Goal: Transaction & Acquisition: Purchase product/service

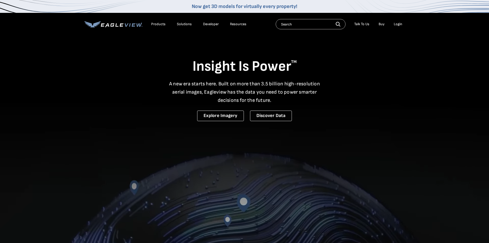
click at [400, 25] on div "Login" at bounding box center [398, 24] width 8 height 5
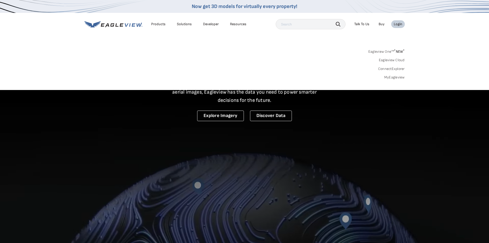
click at [396, 79] on link "MyEagleview" at bounding box center [394, 77] width 21 height 5
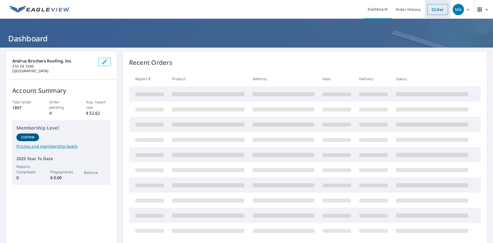
click at [440, 12] on link "Order" at bounding box center [437, 9] width 21 height 11
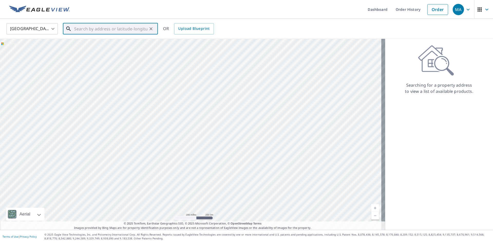
click at [129, 28] on input "text" at bounding box center [110, 29] width 73 height 14
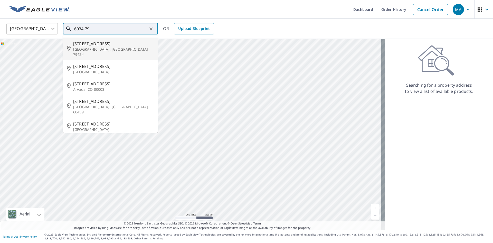
click at [92, 44] on span "[STREET_ADDRESS]" at bounding box center [113, 44] width 81 height 6
type input "[STREET_ADDRESS]"
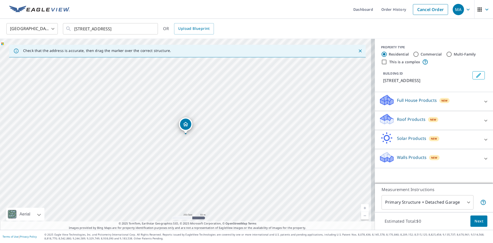
click at [413, 119] on p "Roof Products" at bounding box center [411, 119] width 29 height 6
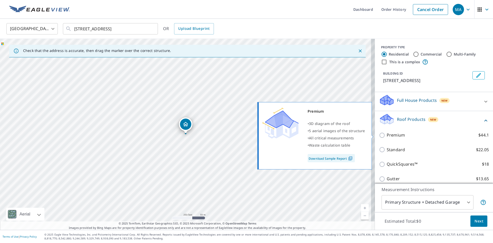
click at [392, 134] on p "Premium" at bounding box center [396, 135] width 18 height 6
click at [387, 134] on input "Premium $44.1" at bounding box center [383, 135] width 8 height 6
checkbox input "true"
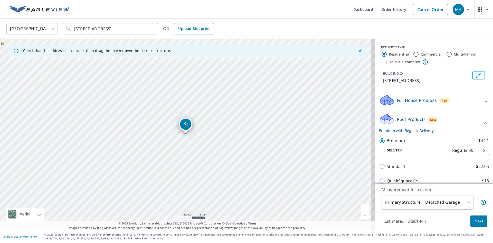
click at [408, 202] on body "MA MA Dashboard Order History Cancel Order MA [GEOGRAPHIC_DATA] [GEOGRAPHIC_DAT…" at bounding box center [246, 121] width 493 height 243
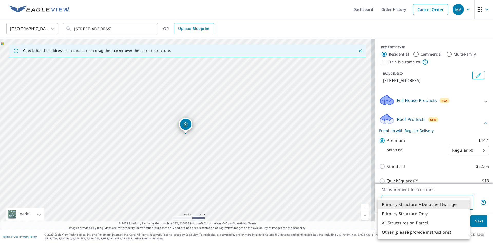
click at [411, 212] on li "Primary Structure Only" at bounding box center [424, 213] width 92 height 9
type input "2"
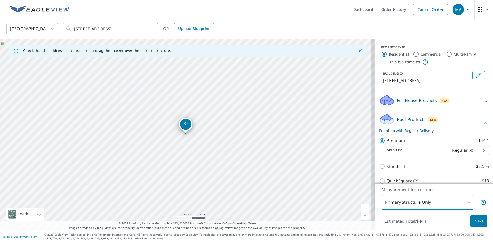
click at [476, 222] on span "Next" at bounding box center [479, 221] width 9 height 6
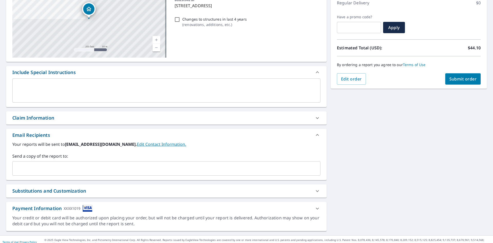
scroll to position [81, 0]
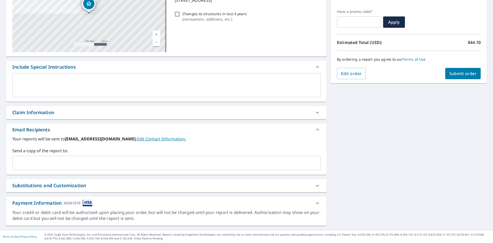
click at [24, 109] on div "Claim Information" at bounding box center [166, 112] width 320 height 13
checkbox input "true"
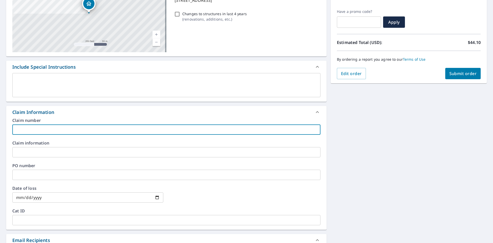
click at [29, 132] on input "text" at bounding box center [166, 129] width 308 height 10
type input "A"
checkbox input "true"
type input "AT"
checkbox input "true"
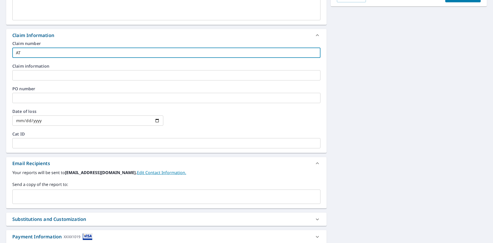
scroll to position [158, 0]
type input "AT"
drag, startPoint x: 39, startPoint y: 197, endPoint x: 36, endPoint y: 190, distance: 7.3
click at [39, 197] on input "text" at bounding box center [163, 196] width 296 height 10
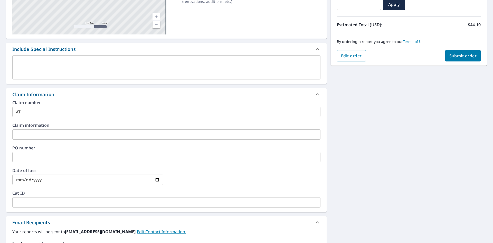
scroll to position [97, 0]
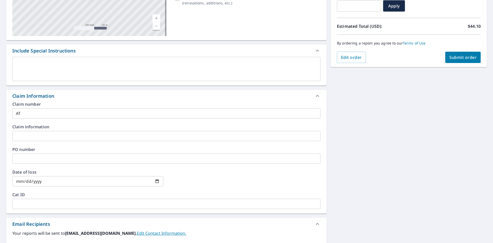
type input "[PERSON_NAME][EMAIL_ADDRESS][DOMAIN_NAME]"
click at [457, 53] on button "Submit order" at bounding box center [463, 57] width 36 height 11
checkbox input "true"
